Goal: Book appointment/travel/reservation

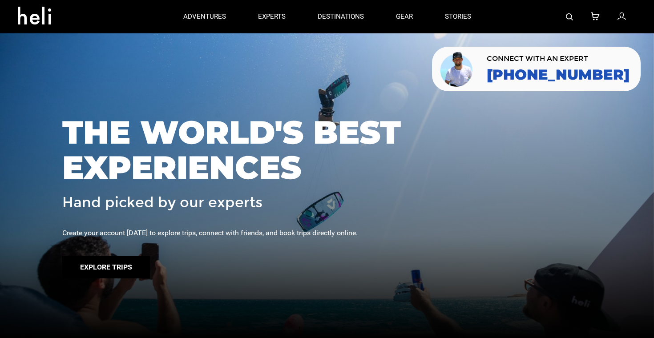
click at [96, 261] on button "Explore Trips" at bounding box center [106, 267] width 88 height 22
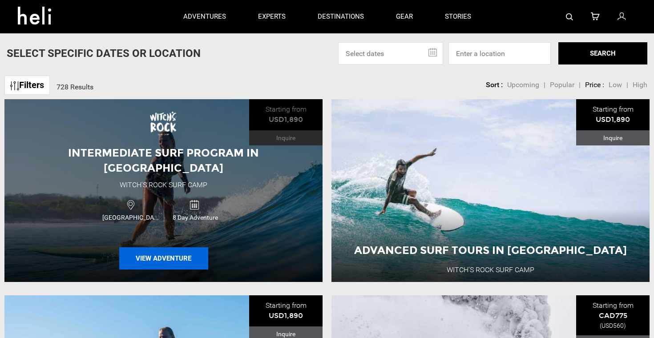
click at [166, 256] on button "View Adventure" at bounding box center [163, 258] width 89 height 22
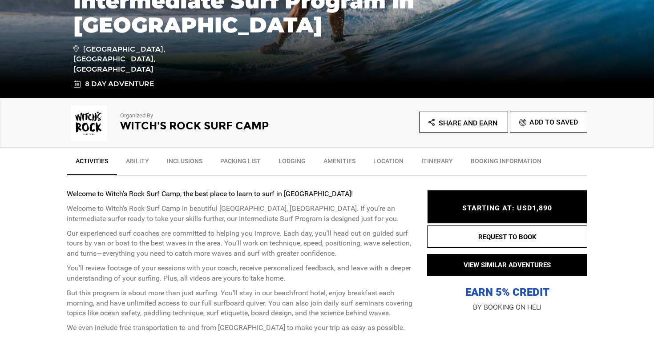
scroll to position [203, 0]
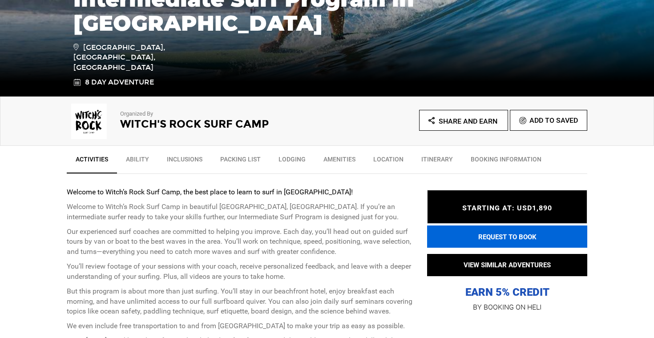
click at [496, 238] on button "REQUEST TO BOOK" at bounding box center [507, 236] width 160 height 22
